Goal: Subscribe to service/newsletter

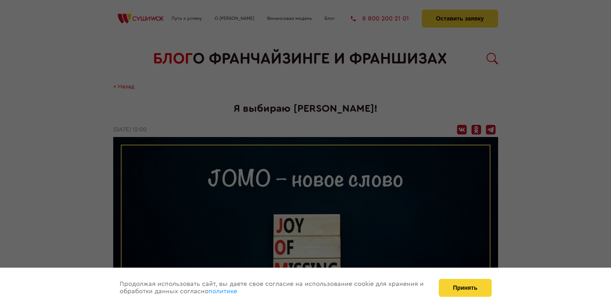
scroll to position [718, 0]
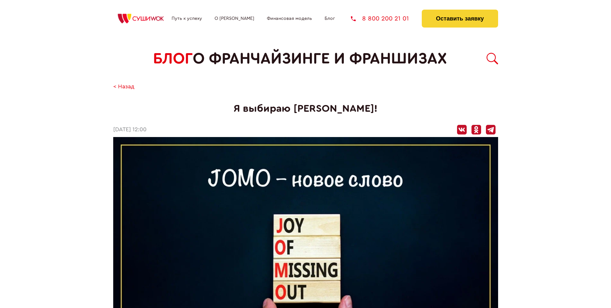
scroll to position [718, 0]
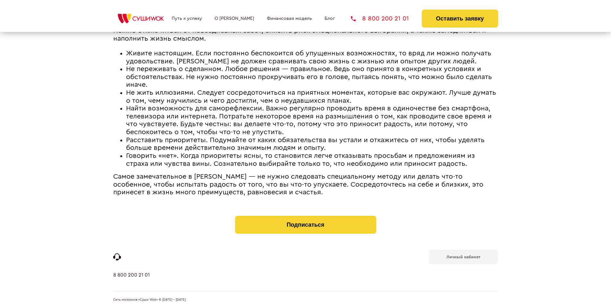
click at [463, 256] on b "Личный кабинет" at bounding box center [463, 257] width 34 height 4
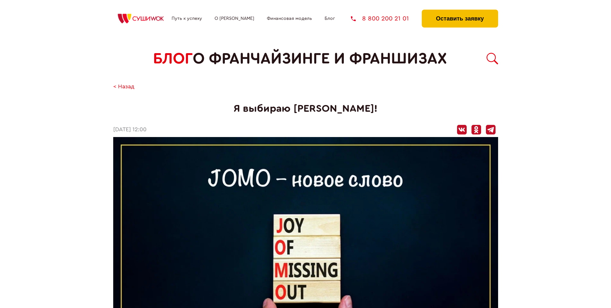
click at [459, 11] on button "Оставить заявку" at bounding box center [459, 19] width 76 height 18
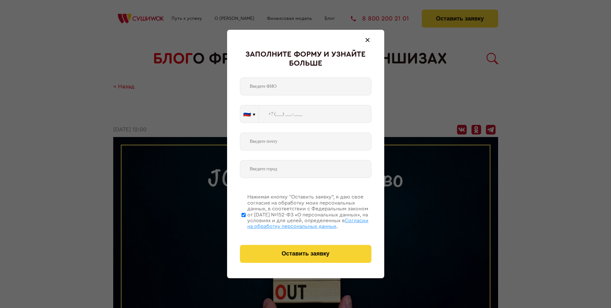
click at [297, 223] on span "Согласии на обработку персональных данных" at bounding box center [307, 223] width 121 height 11
click at [246, 223] on input "Нажимая кнопку “Оставить заявку”, я даю свое согласие на обработку моих персона…" at bounding box center [243, 214] width 4 height 51
checkbox input "false"
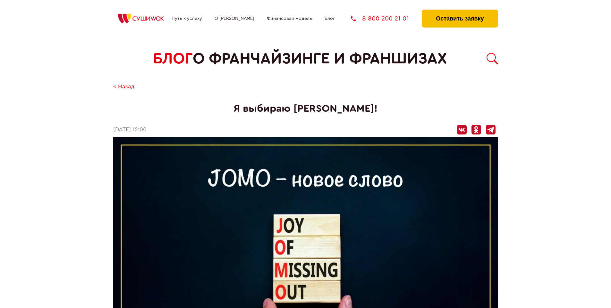
click at [459, 11] on button "Оставить заявку" at bounding box center [459, 19] width 76 height 18
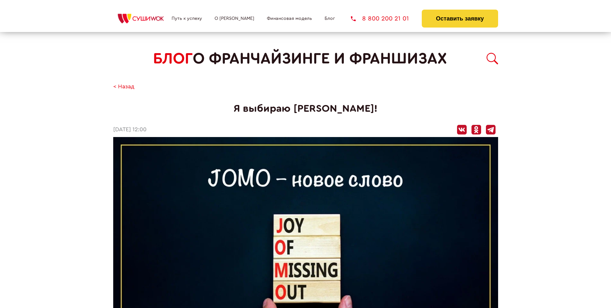
scroll to position [718, 0]
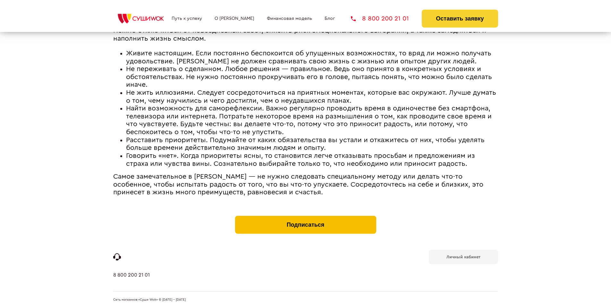
click at [305, 217] on button "Подписаться" at bounding box center [305, 225] width 141 height 18
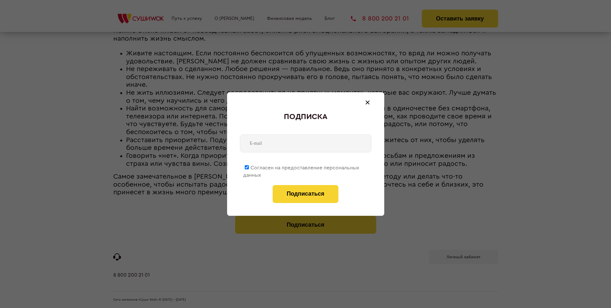
click at [301, 167] on span "Согласен на предоставление персональных данных" at bounding box center [301, 171] width 116 height 12
click at [249, 167] on input "Согласен на предоставление персональных данных" at bounding box center [247, 167] width 4 height 4
checkbox input "false"
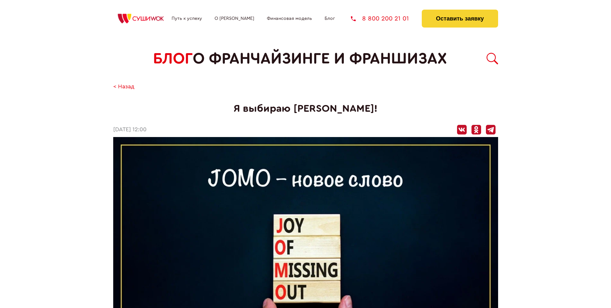
scroll to position [718, 0]
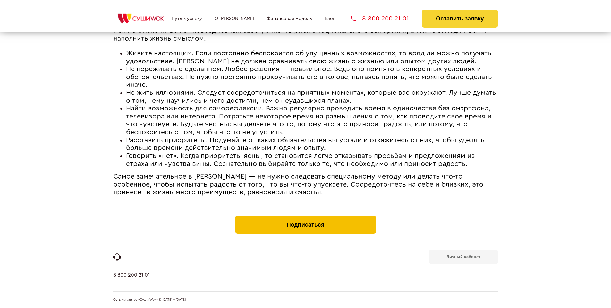
click at [305, 217] on button "Подписаться" at bounding box center [305, 225] width 141 height 18
